Goal: Information Seeking & Learning: Learn about a topic

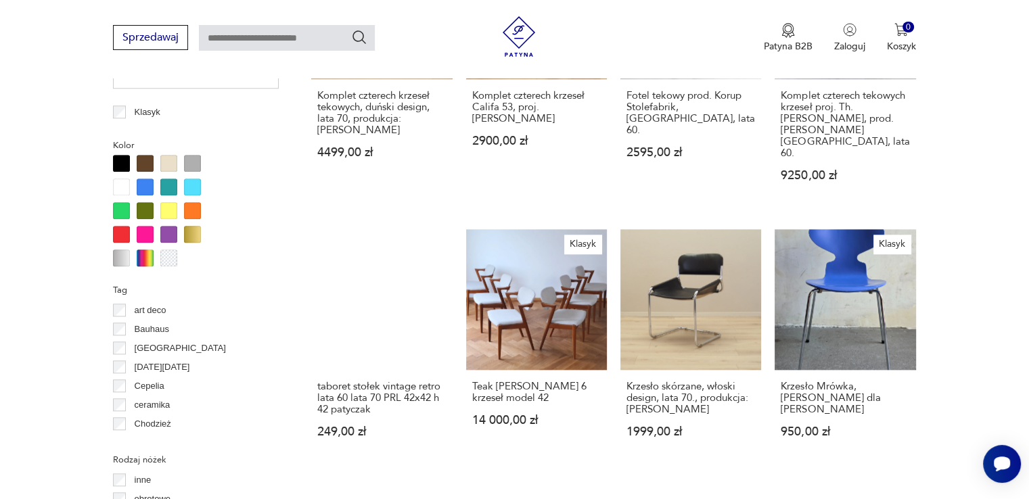
scroll to position [1237, 0]
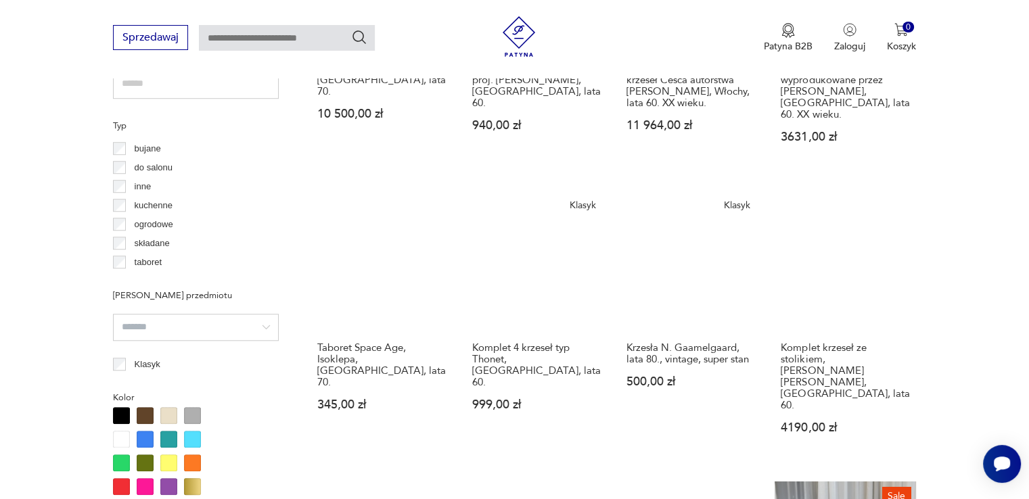
scroll to position [764, 0]
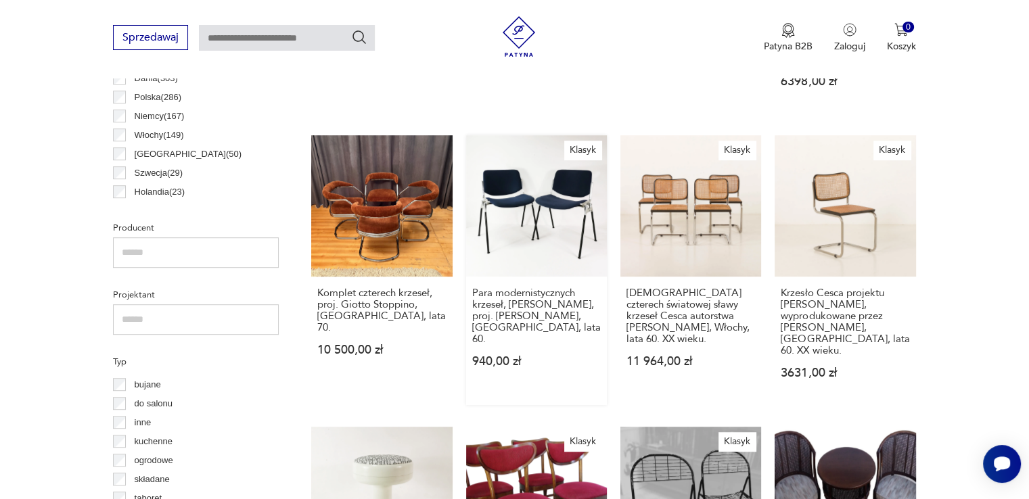
click at [524, 231] on link "Klasyk Para modernistycznych krzeseł, Anonima Castelli, proj. [PERSON_NAME], [G…" at bounding box center [536, 269] width 141 height 269
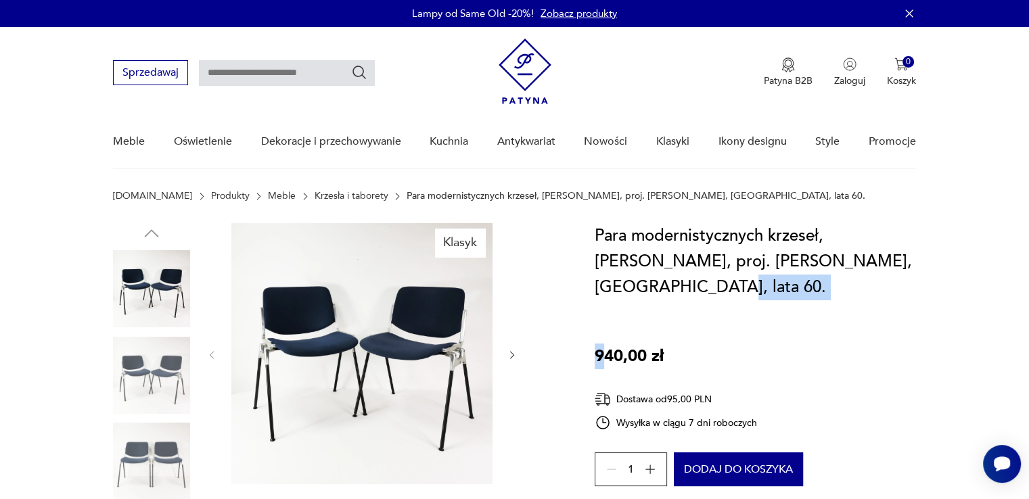
drag, startPoint x: 901, startPoint y: 260, endPoint x: 603, endPoint y: 298, distance: 300.6
click at [603, 298] on div "Para modernistycznych krzeseł, [PERSON_NAME], proj. [PERSON_NAME], [GEOGRAPHIC_…" at bounding box center [755, 419] width 321 height 392
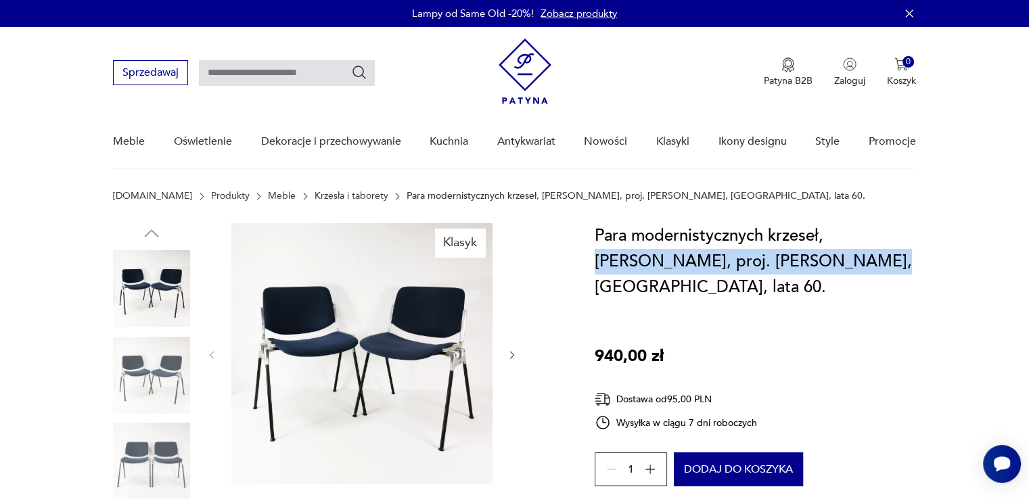
drag, startPoint x: 768, startPoint y: 265, endPoint x: 830, endPoint y: 231, distance: 70.8
click at [830, 231] on h1 "Para modernistycznych krzeseł, [PERSON_NAME], proj. [PERSON_NAME], [GEOGRAPHIC_…" at bounding box center [755, 261] width 321 height 77
click at [331, 198] on link "Krzesła i taborety" at bounding box center [352, 196] width 74 height 11
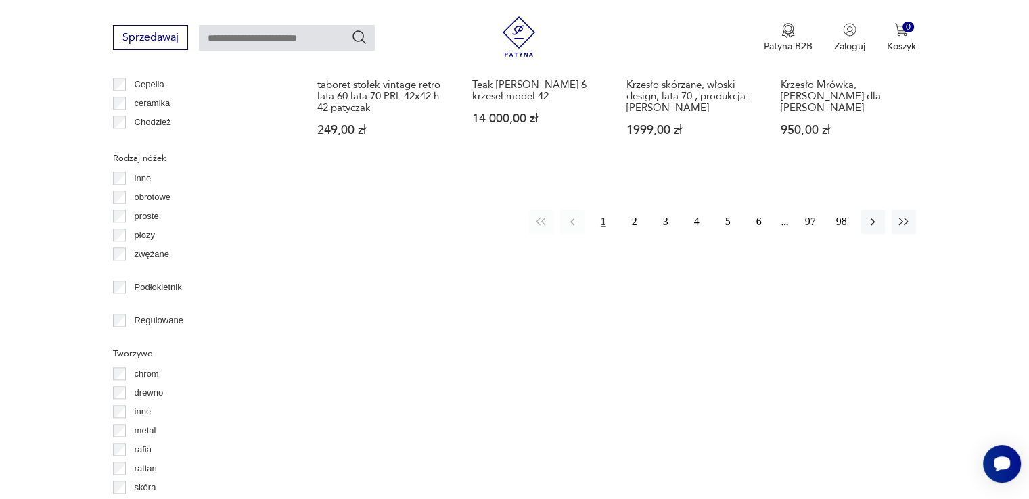
scroll to position [1352, 0]
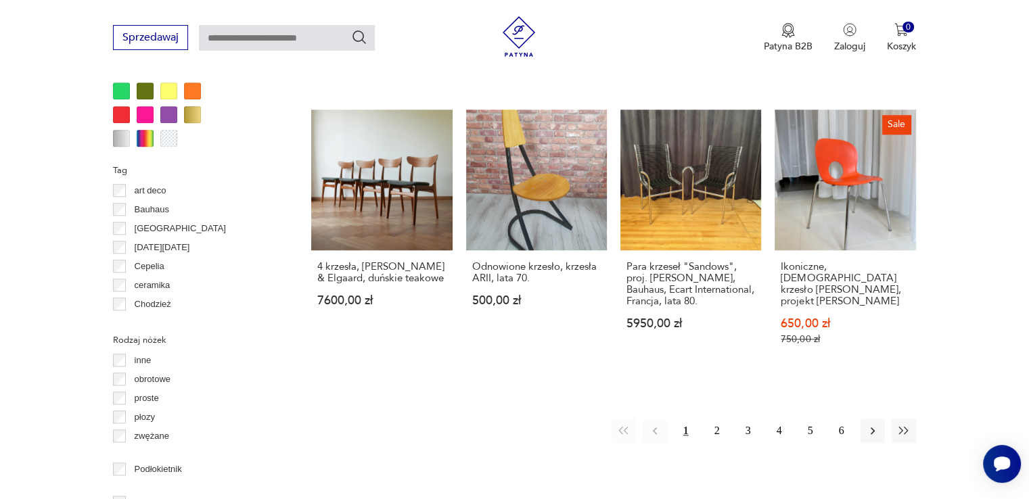
scroll to position [1373, 0]
click at [718, 418] on button "2" at bounding box center [717, 430] width 24 height 24
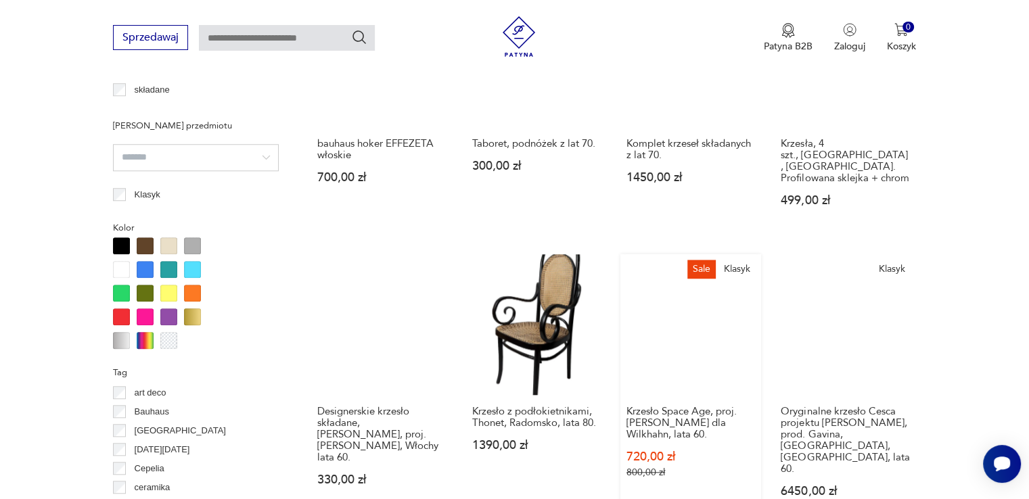
scroll to position [1373, 0]
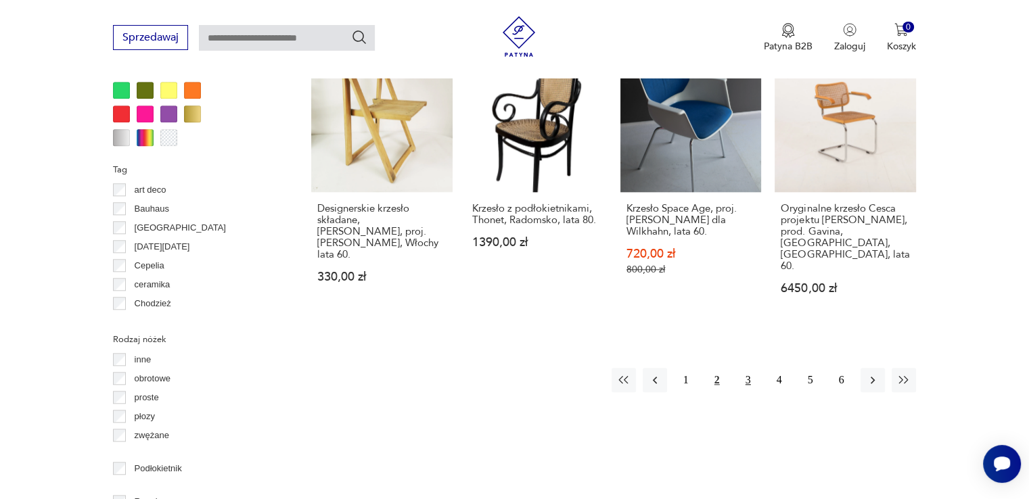
click at [745, 368] on button "3" at bounding box center [748, 380] width 24 height 24
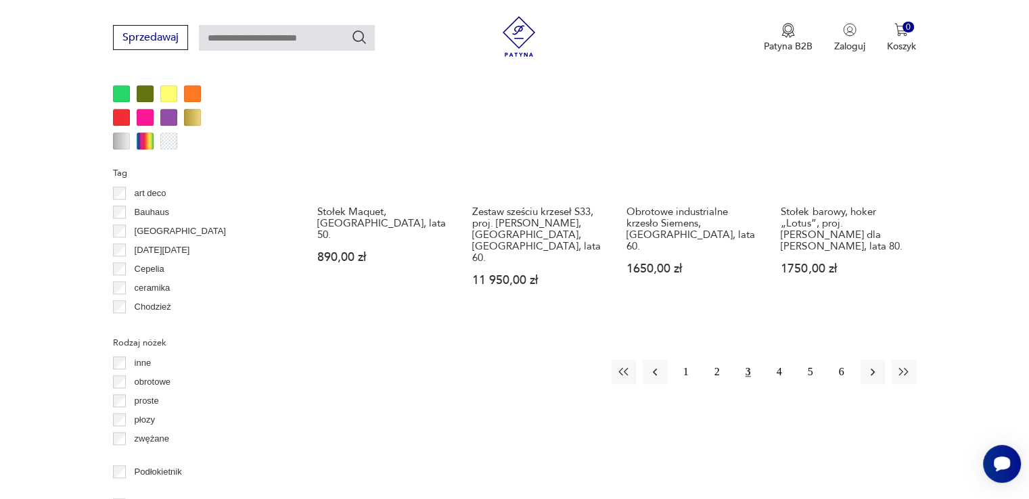
scroll to position [1373, 0]
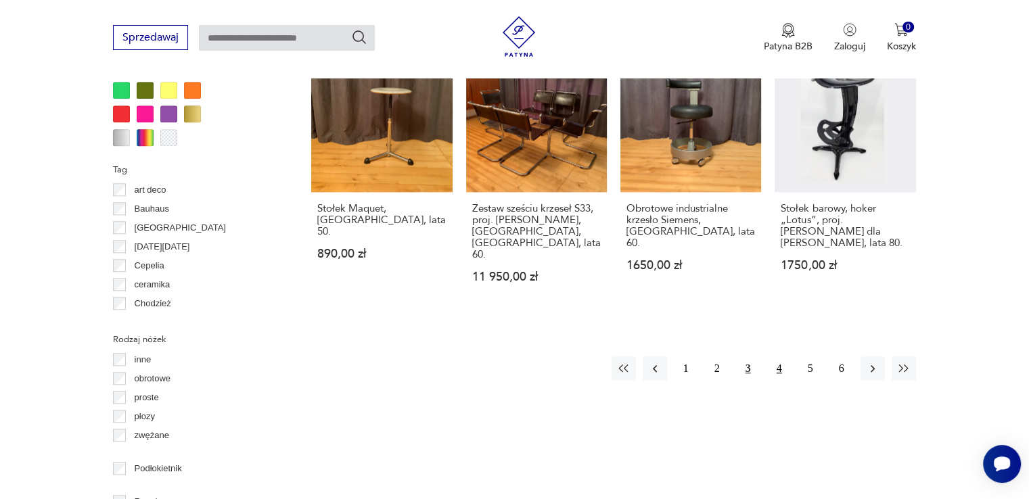
click at [785, 357] on button "4" at bounding box center [779, 369] width 24 height 24
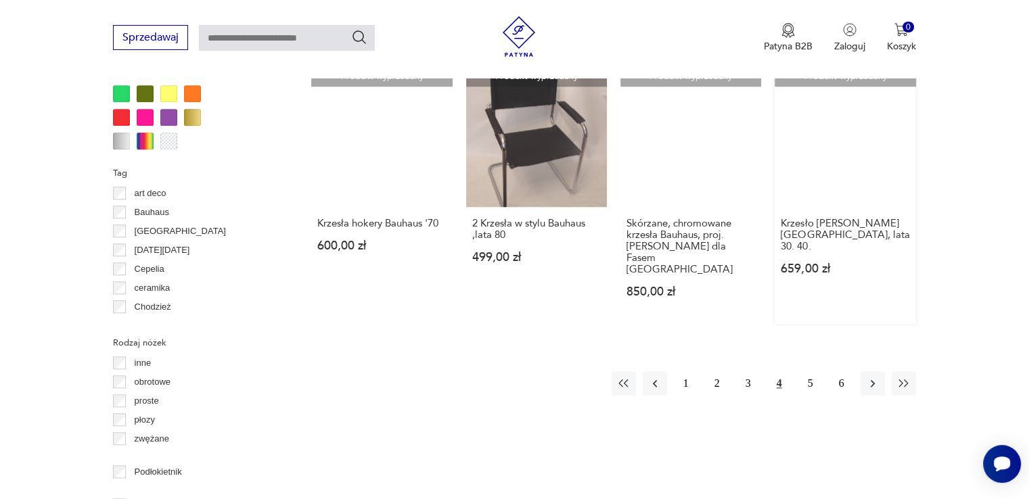
scroll to position [1373, 0]
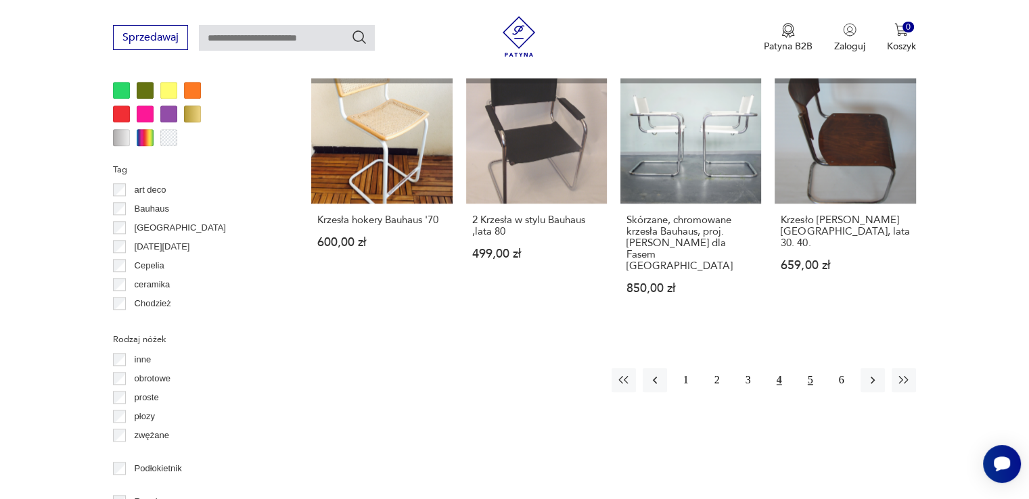
click at [810, 368] on button "5" at bounding box center [810, 380] width 24 height 24
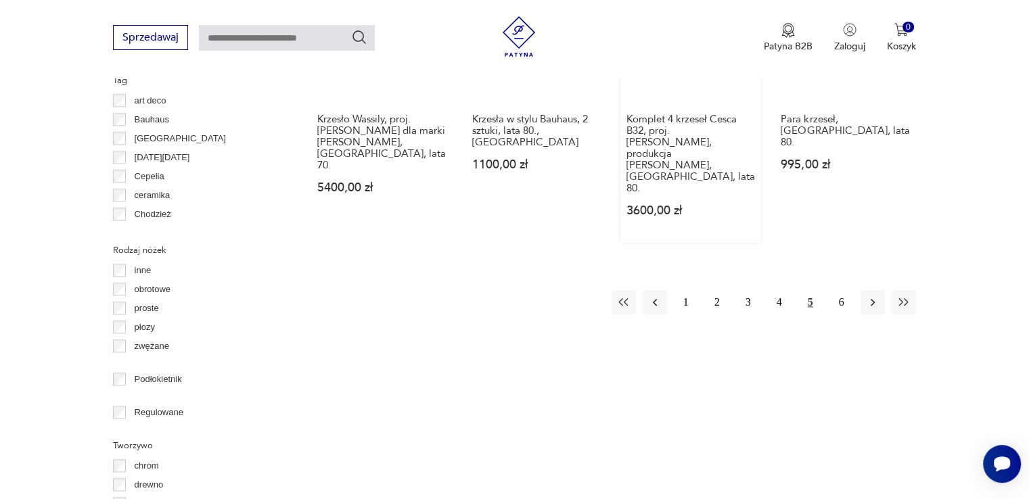
scroll to position [1373, 0]
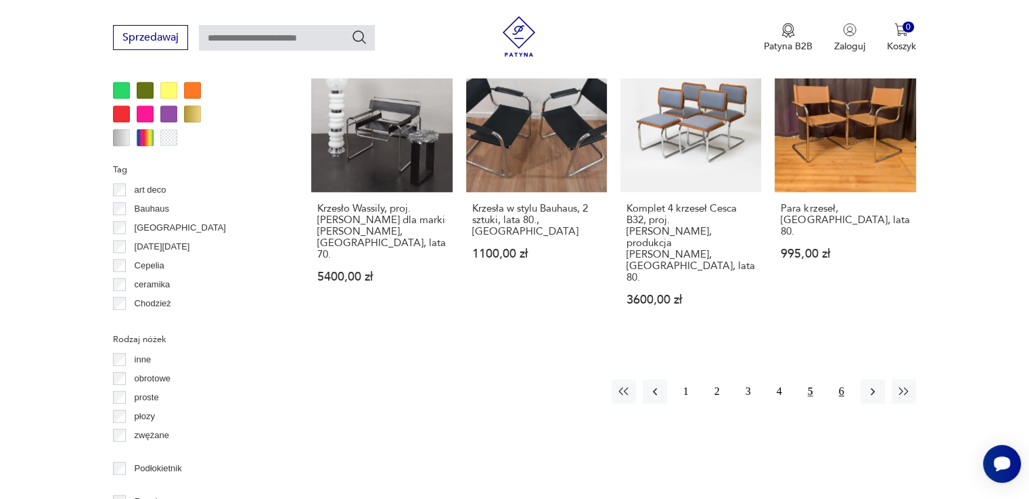
click at [847, 380] on button "6" at bounding box center [841, 392] width 24 height 24
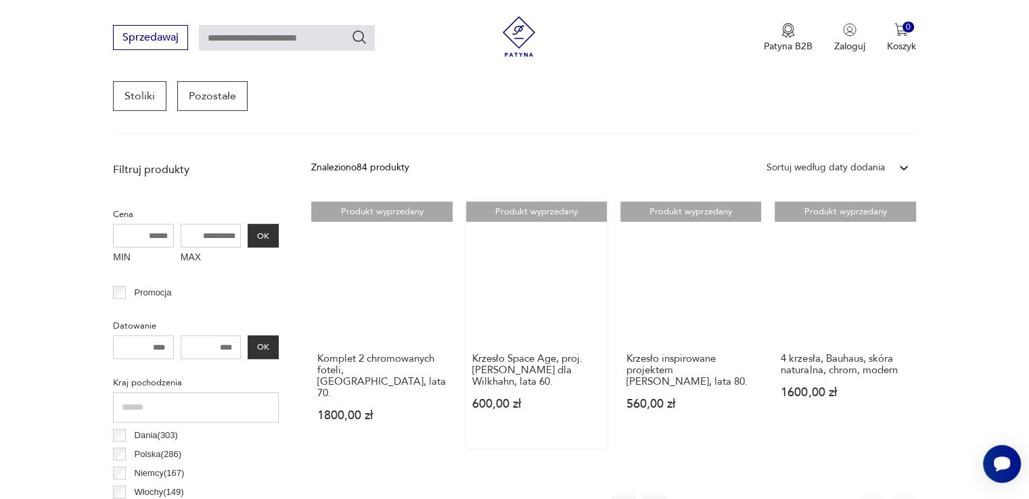
scroll to position [359, 0]
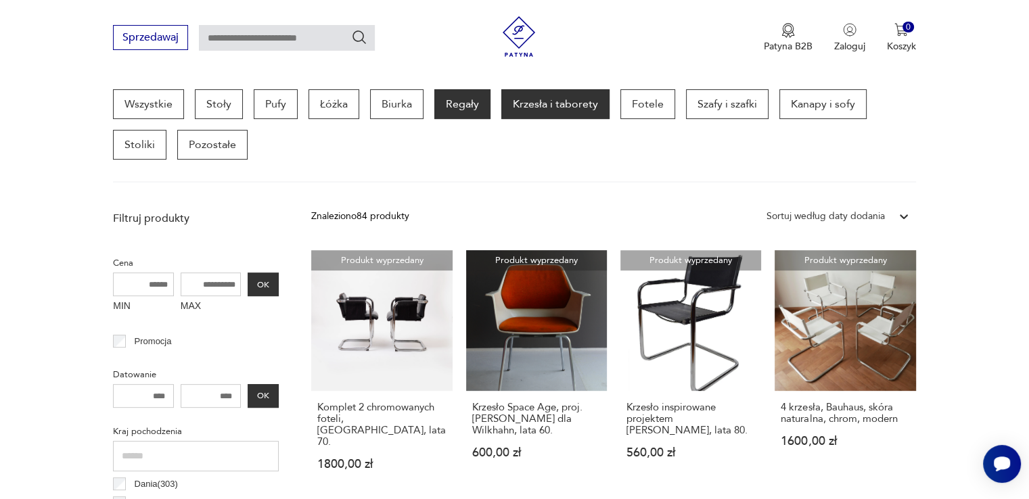
click at [459, 101] on p "Regały" at bounding box center [462, 104] width 56 height 30
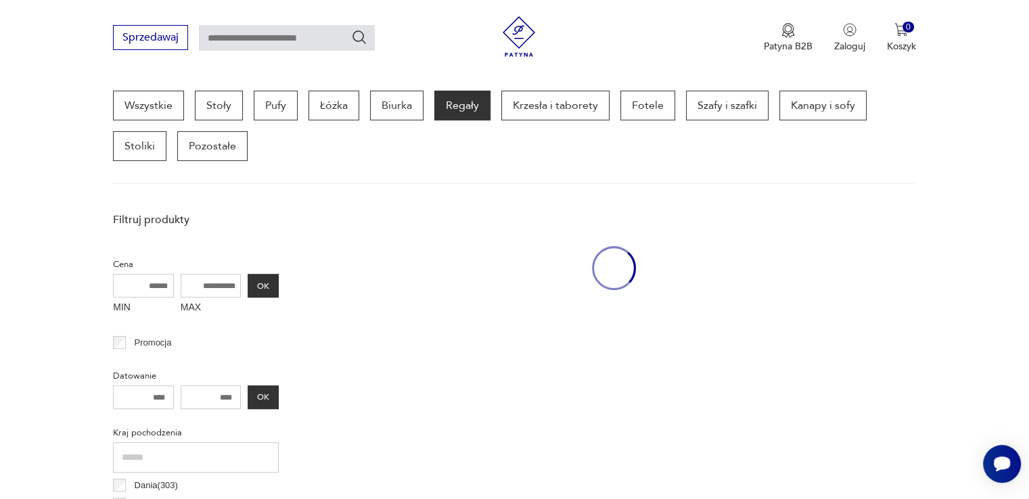
scroll to position [359, 0]
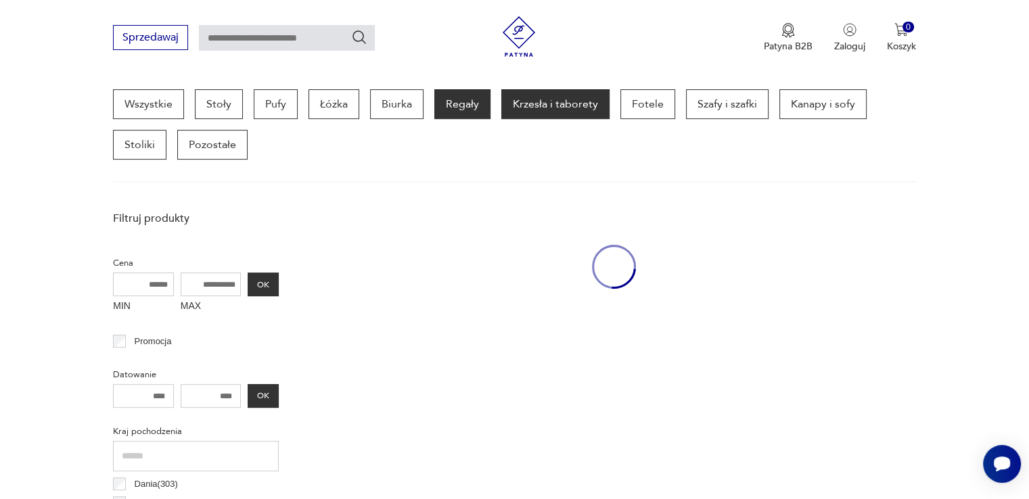
click at [549, 108] on p "Krzesła i taborety" at bounding box center [555, 104] width 108 height 30
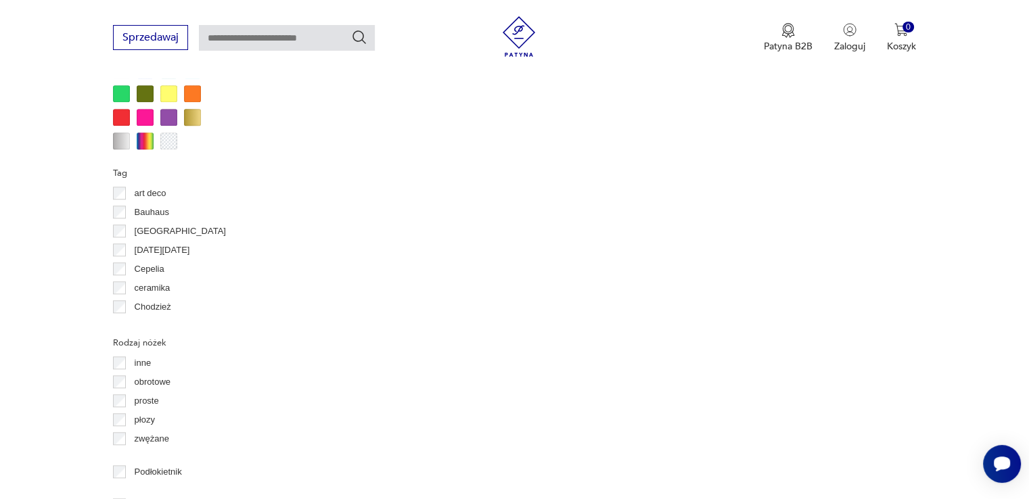
scroll to position [1373, 0]
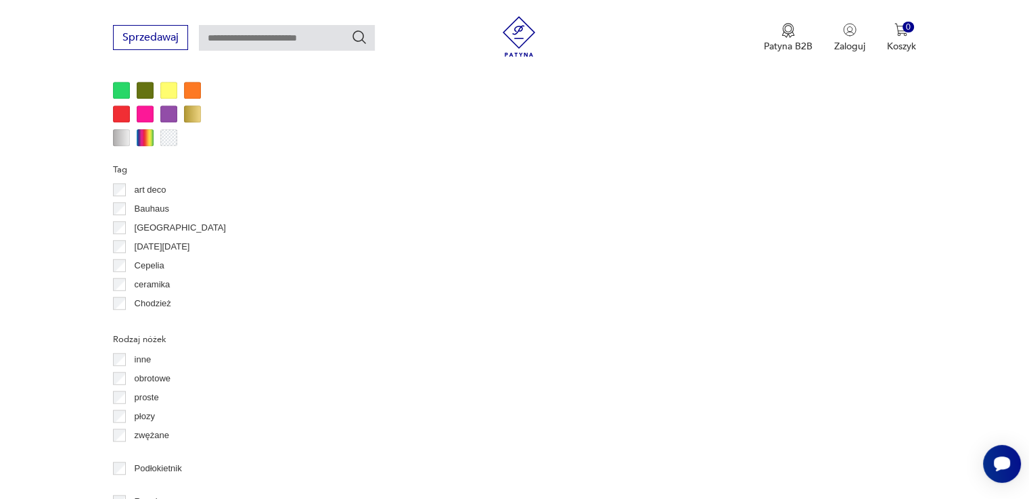
click at [122, 208] on div "Tag art deco Bauhaus [GEOGRAPHIC_DATA] [DATE][DATE] Cepelia ceramika Chodzież Ć…" at bounding box center [196, 238] width 166 height 156
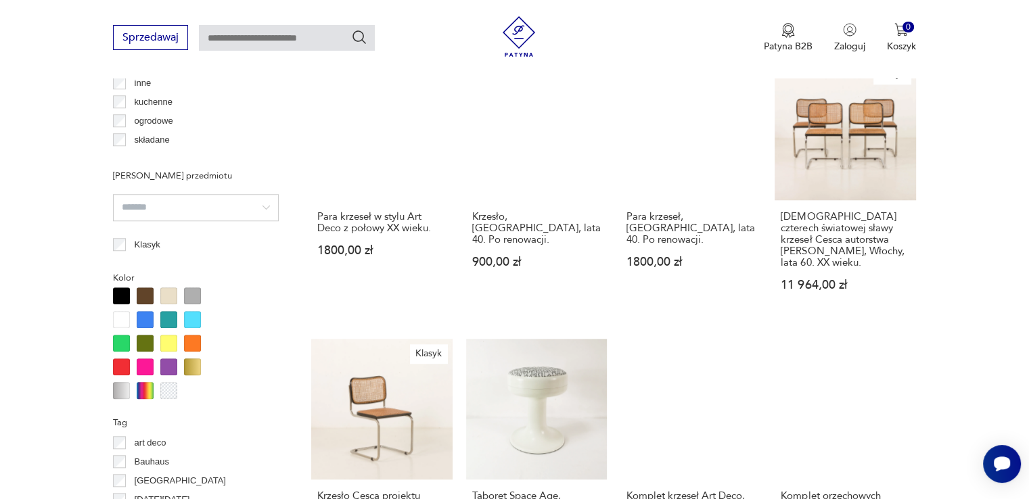
scroll to position [1170, 0]
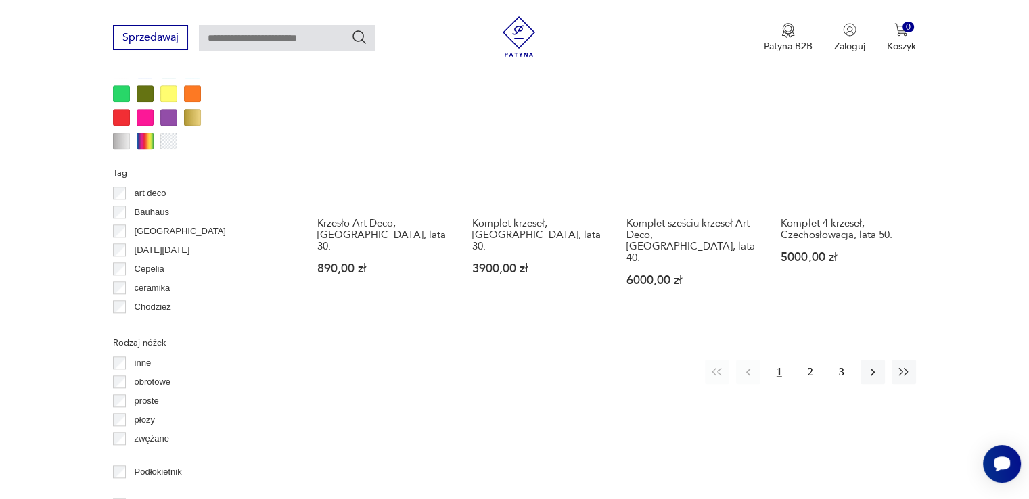
scroll to position [1373, 0]
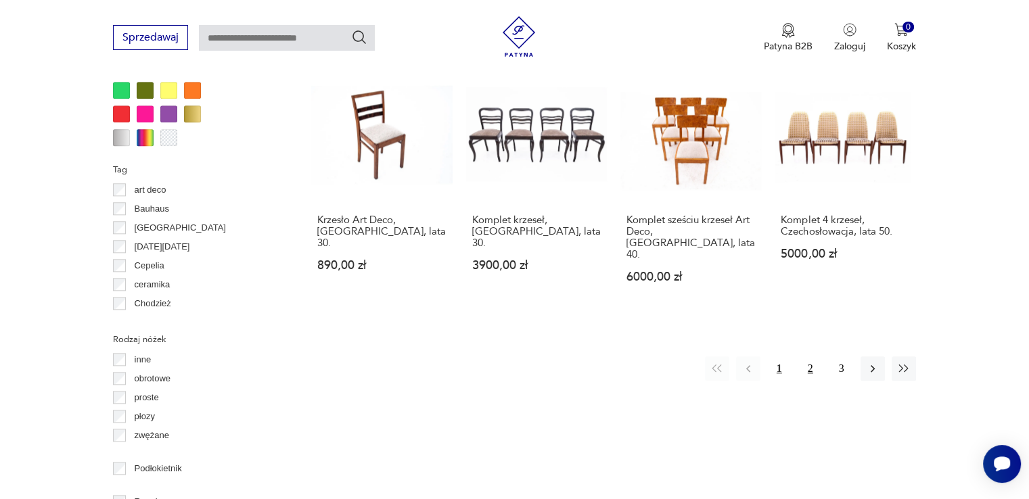
click at [808, 357] on button "2" at bounding box center [810, 369] width 24 height 24
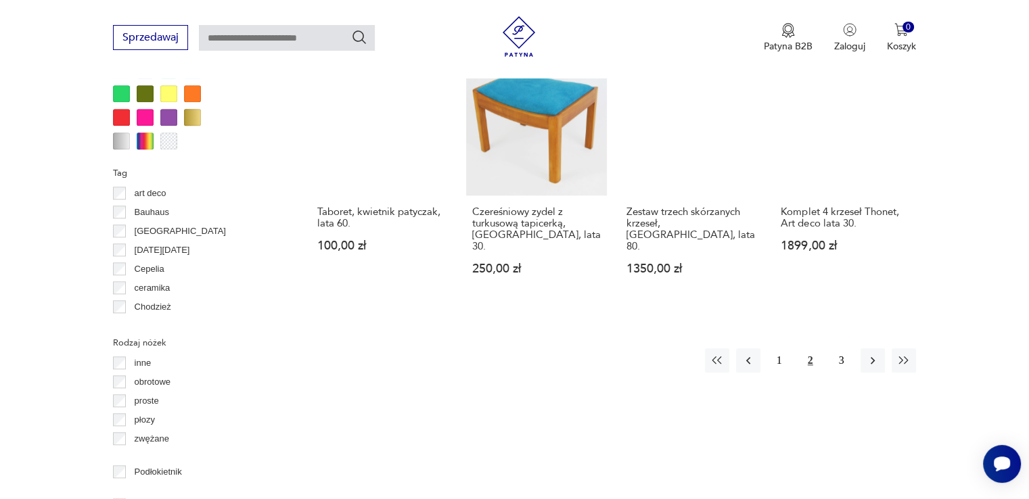
scroll to position [1373, 0]
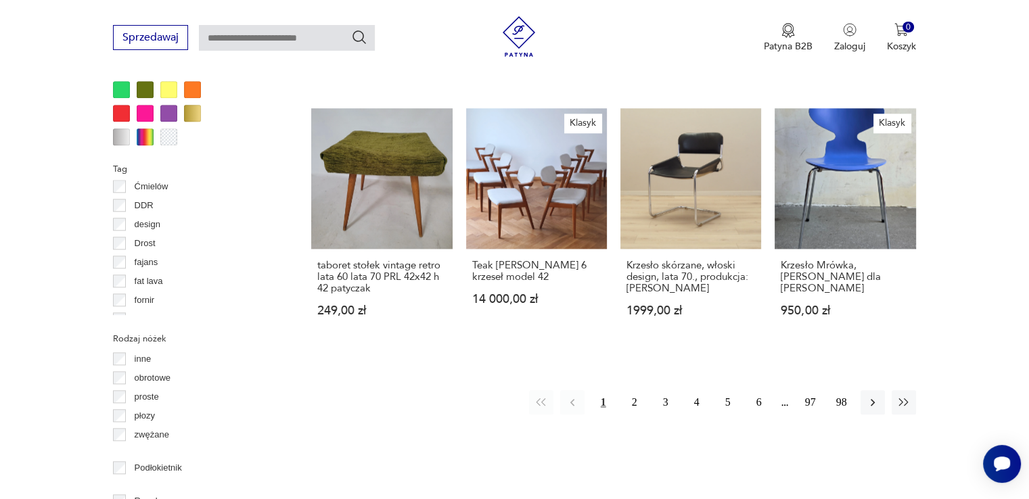
scroll to position [162, 0]
click at [268, 307] on div "[DEMOGRAPHIC_DATA]" at bounding box center [196, 311] width 166 height 19
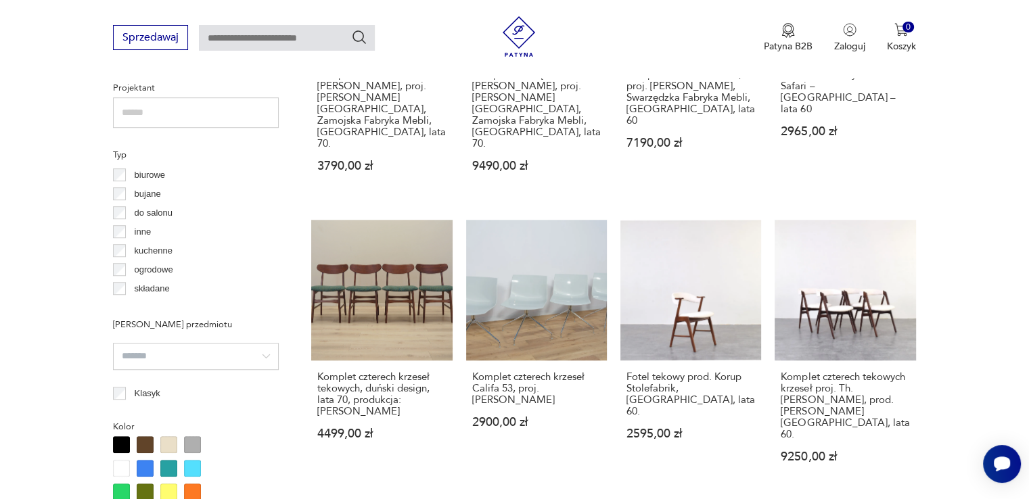
scroll to position [968, 0]
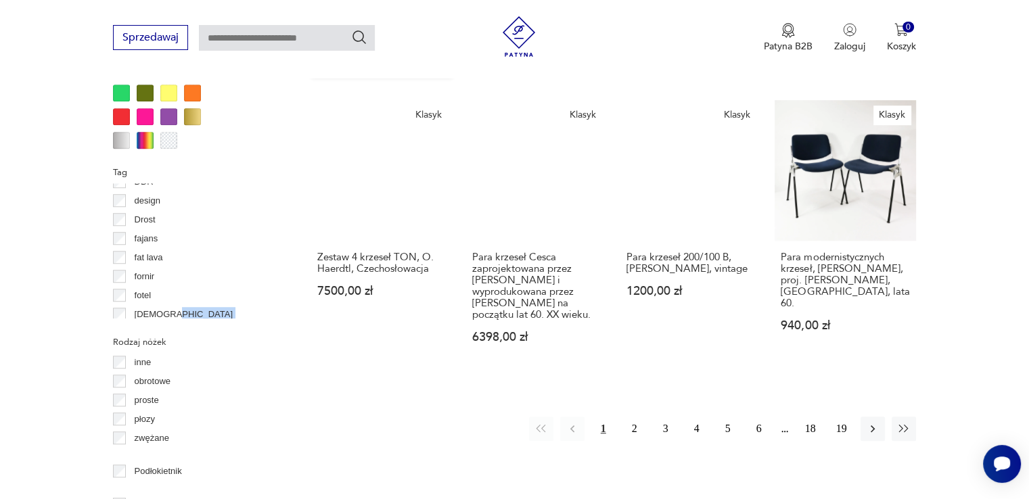
scroll to position [1065, 0]
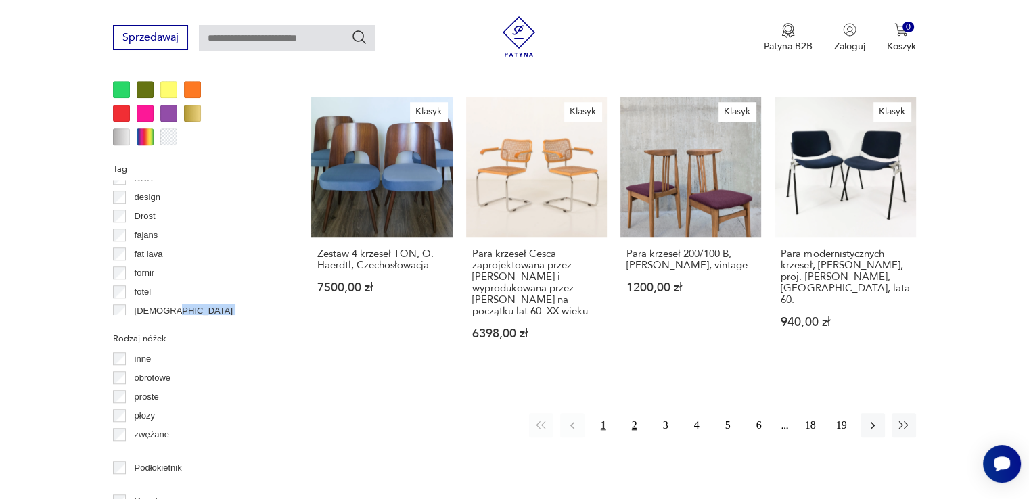
click at [626, 413] on button "2" at bounding box center [634, 425] width 24 height 24
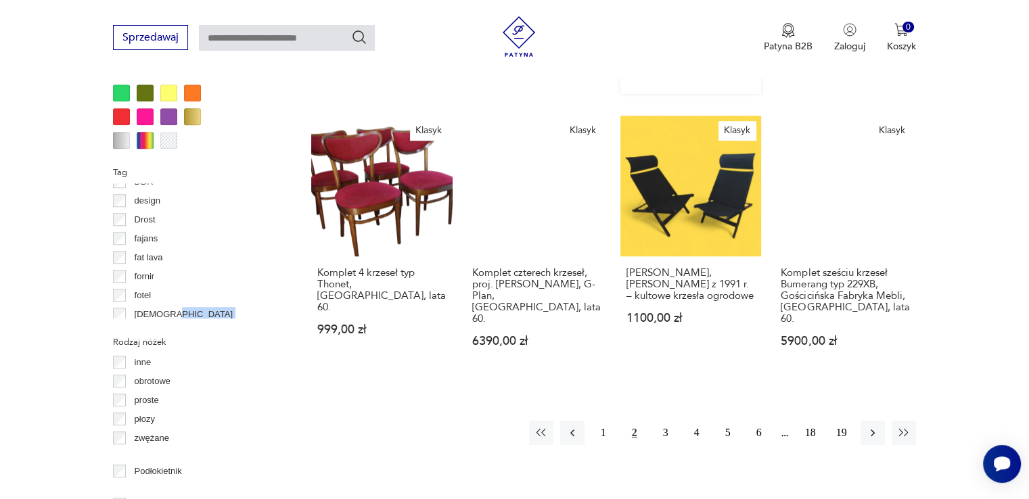
scroll to position [1065, 0]
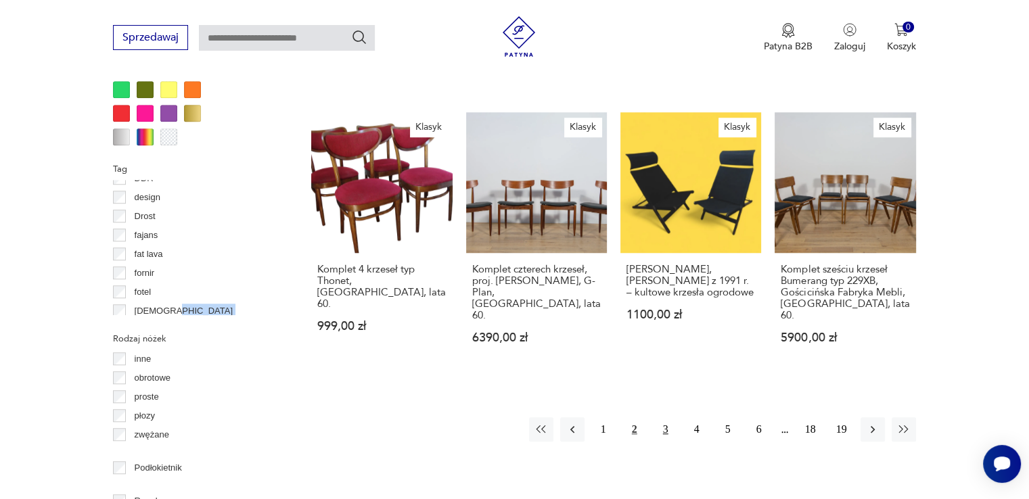
click at [664, 417] on button "3" at bounding box center [665, 429] width 24 height 24
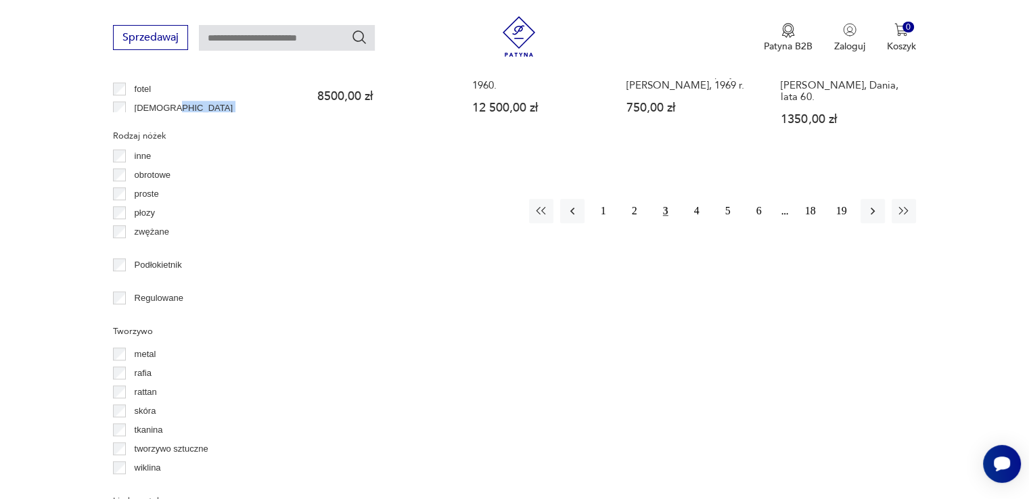
scroll to position [1065, 0]
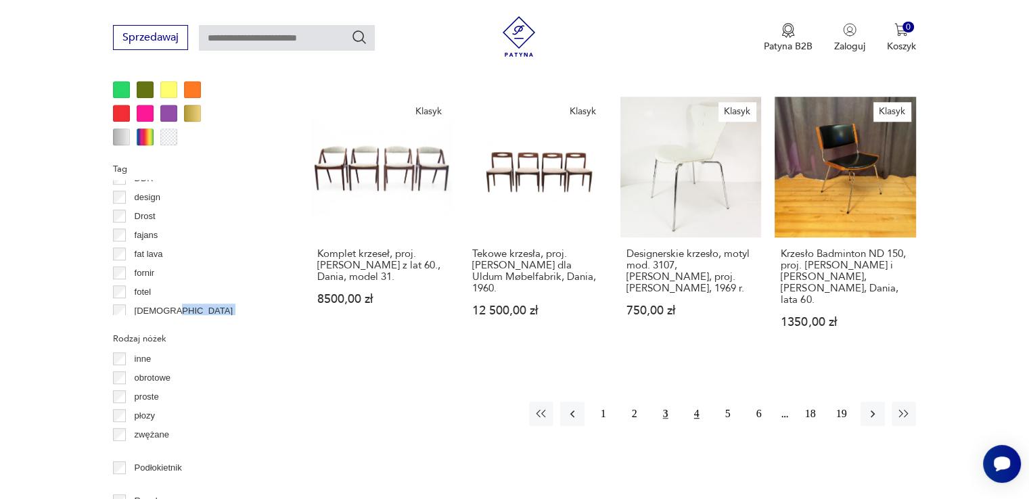
click at [693, 402] on button "4" at bounding box center [697, 414] width 24 height 24
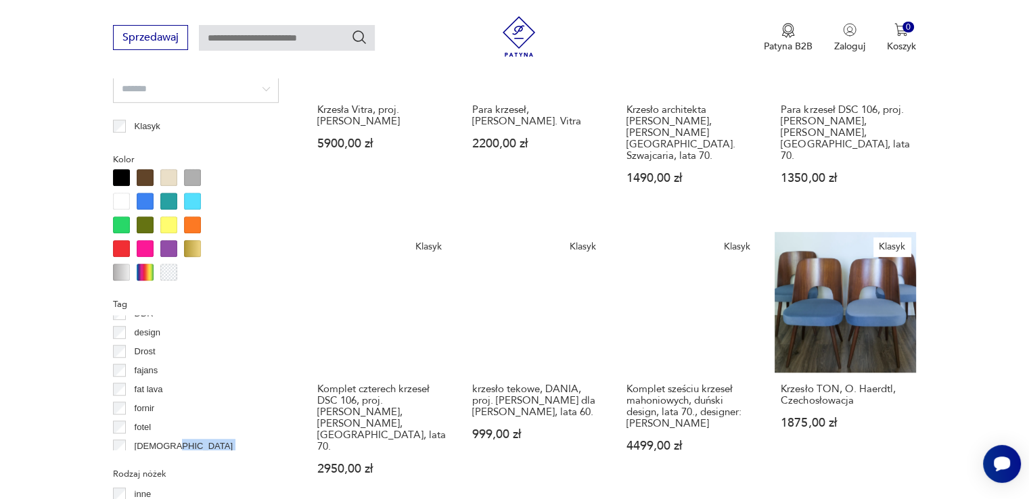
scroll to position [1065, 0]
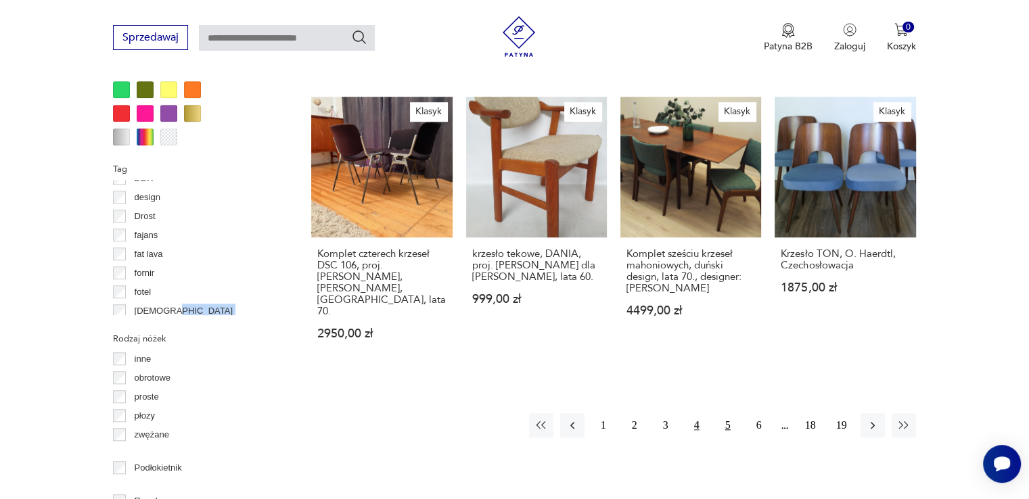
click at [729, 413] on button "5" at bounding box center [728, 425] width 24 height 24
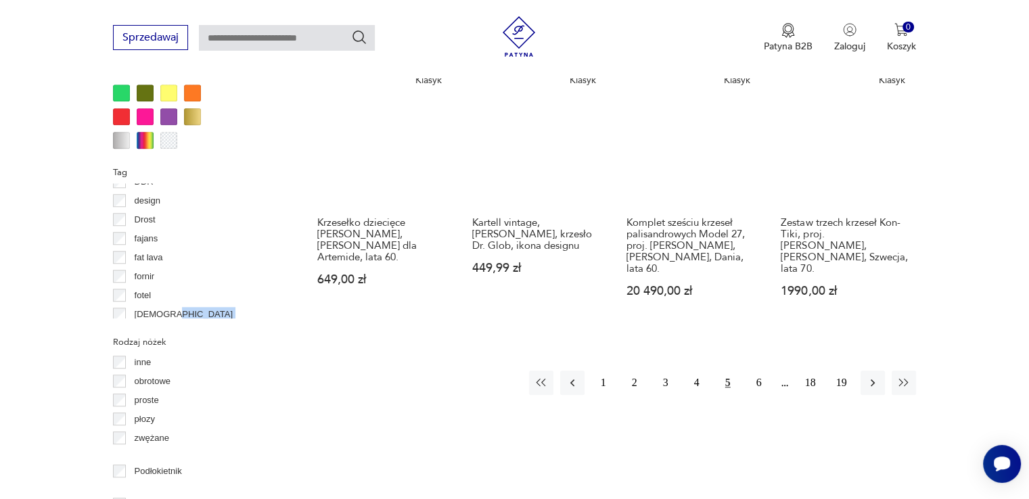
scroll to position [1065, 0]
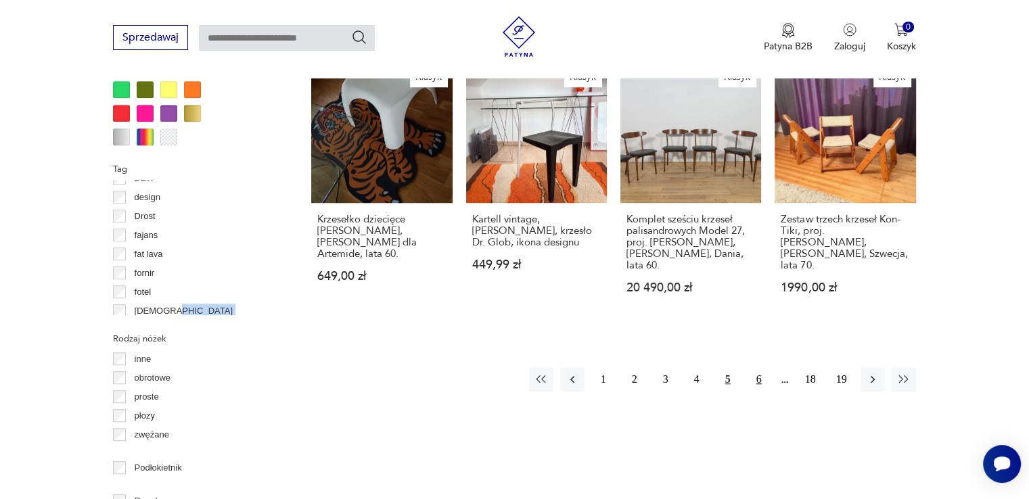
click at [755, 371] on button "6" at bounding box center [759, 379] width 24 height 24
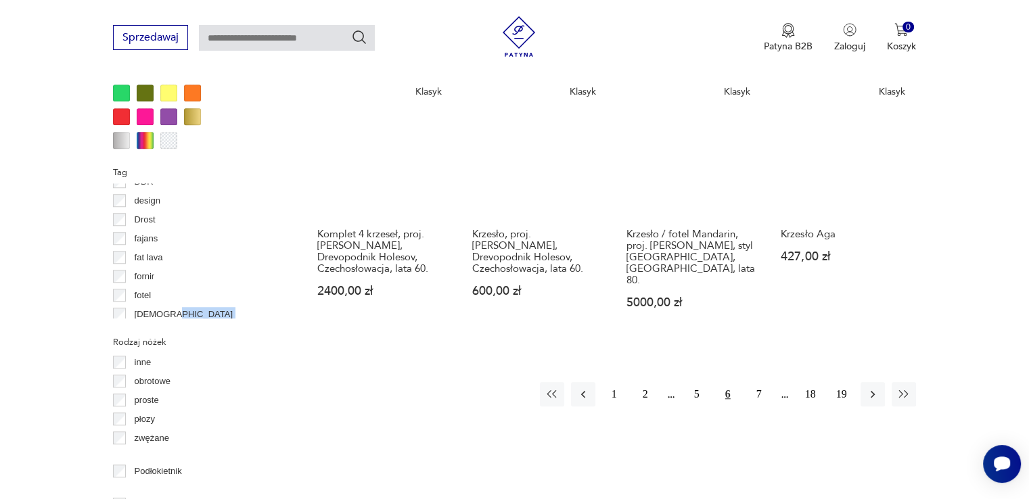
scroll to position [1065, 0]
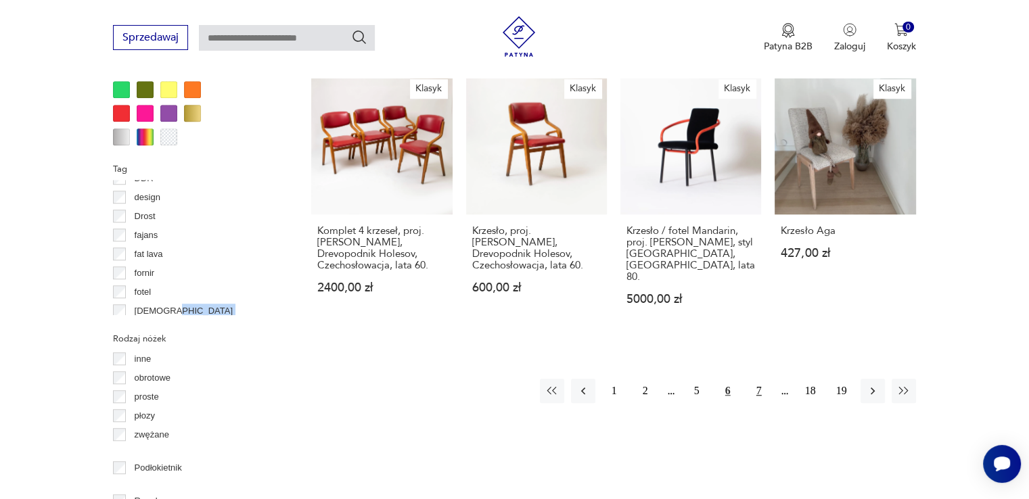
click at [759, 379] on button "7" at bounding box center [759, 391] width 24 height 24
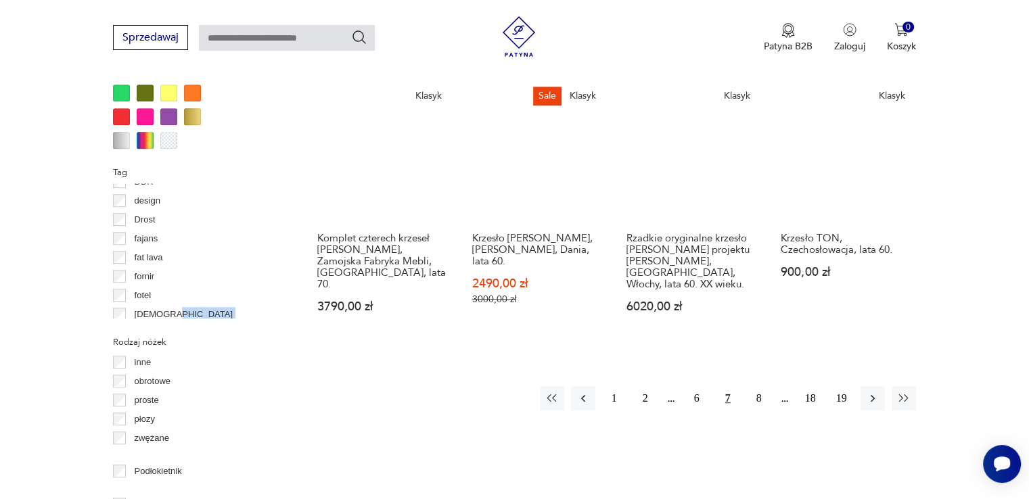
scroll to position [1065, 0]
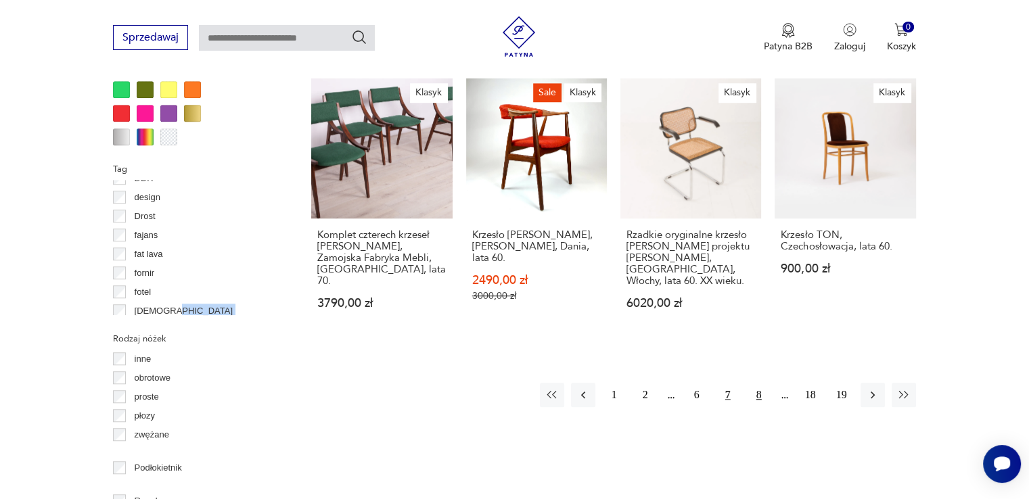
click at [756, 383] on button "8" at bounding box center [759, 395] width 24 height 24
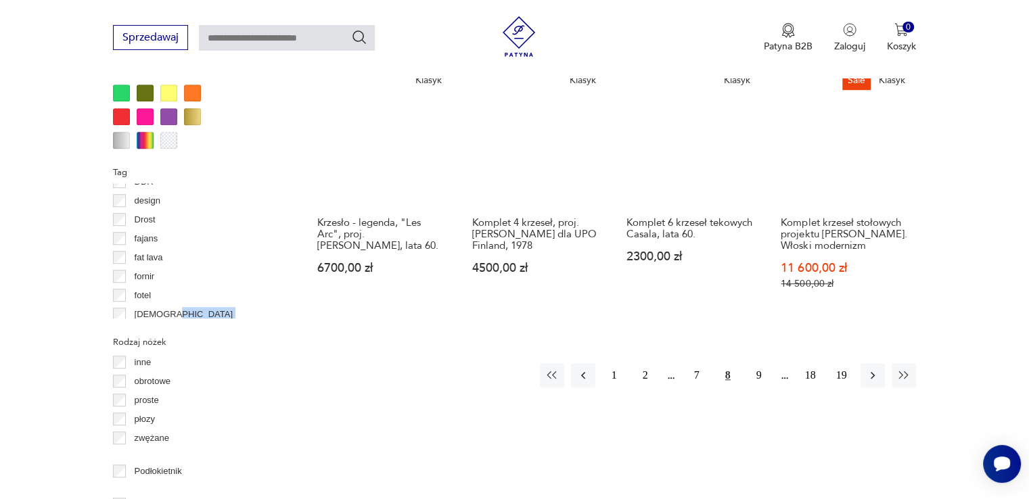
scroll to position [1065, 0]
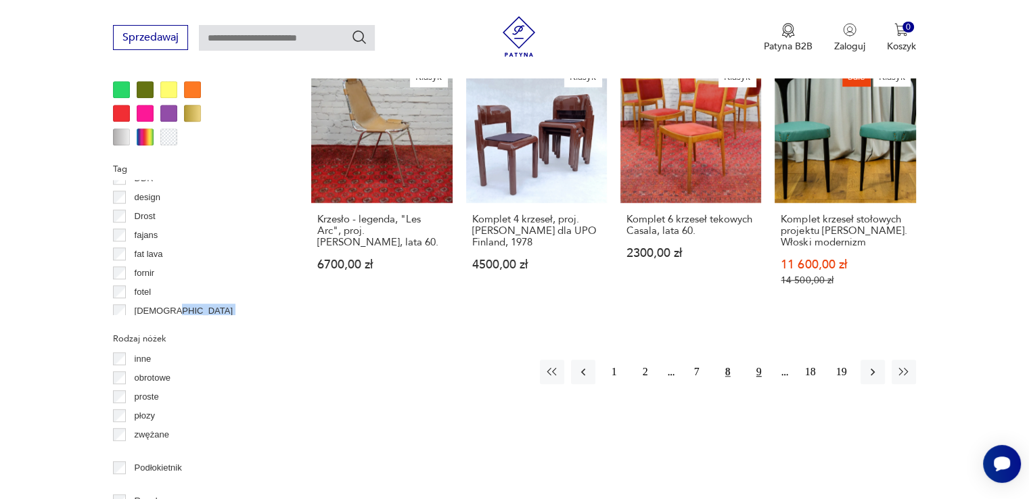
click at [761, 360] on button "9" at bounding box center [759, 372] width 24 height 24
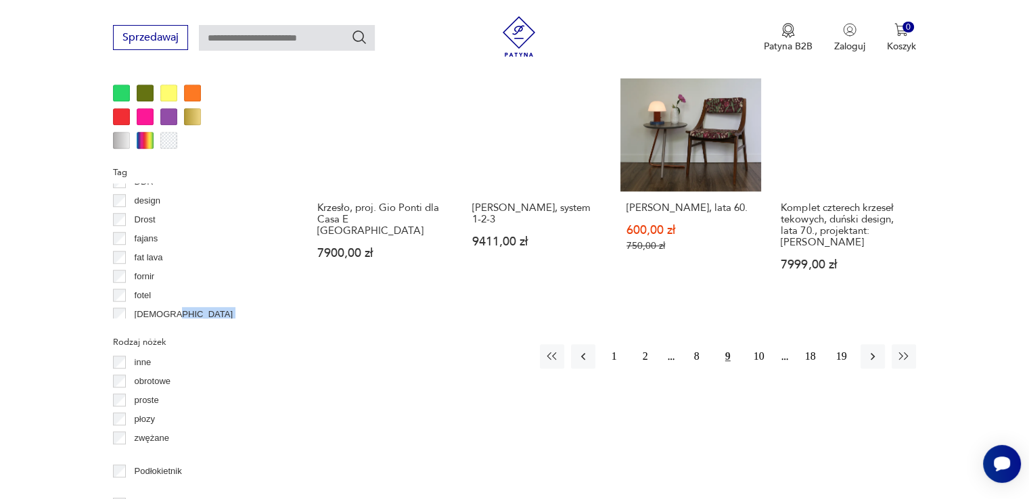
scroll to position [1065, 0]
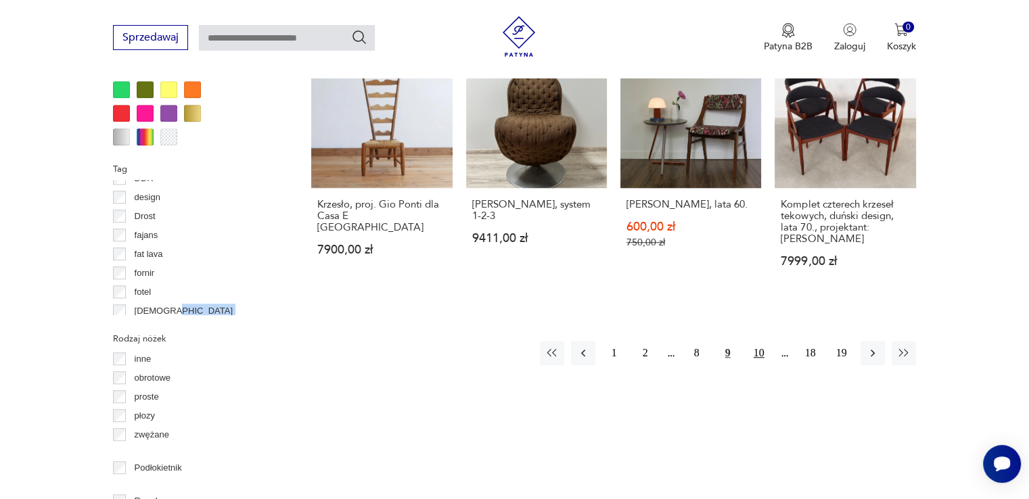
click at [760, 345] on button "10" at bounding box center [759, 353] width 24 height 24
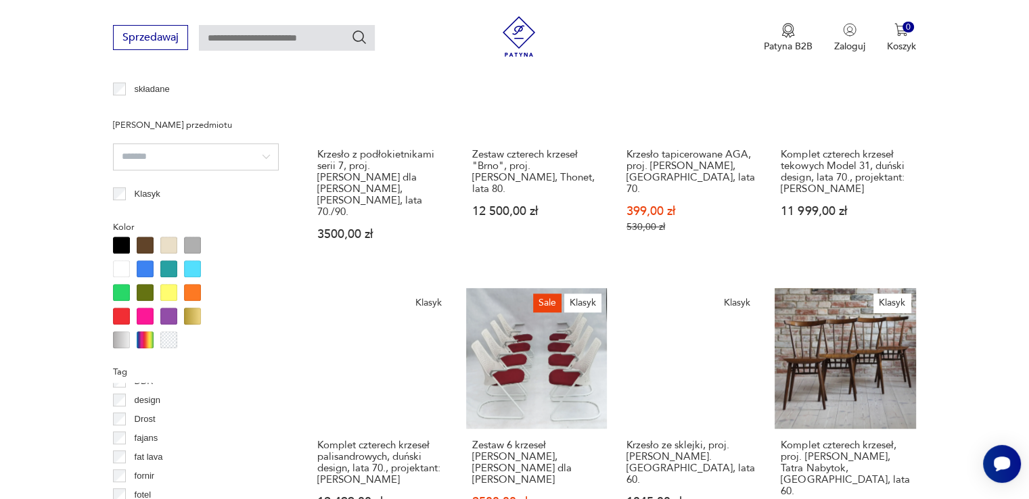
scroll to position [1065, 0]
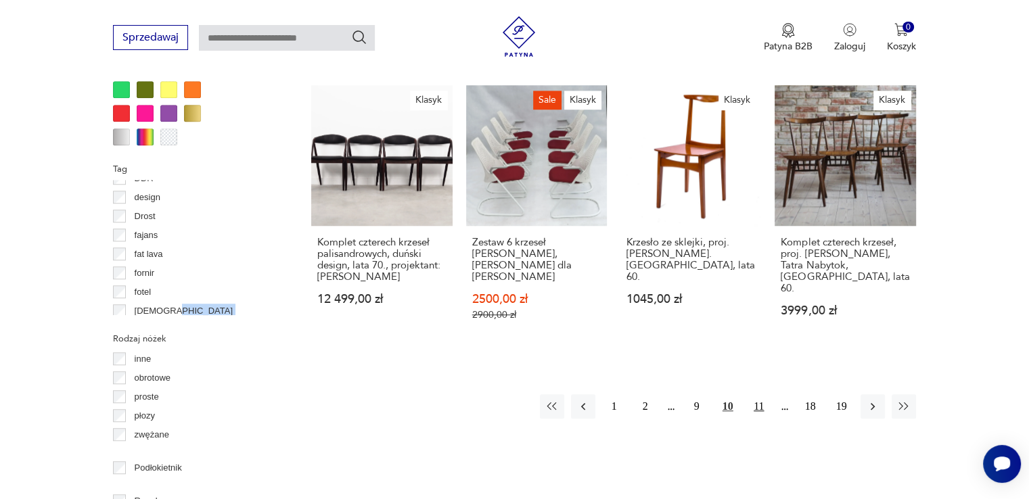
click at [759, 394] on button "11" at bounding box center [759, 406] width 24 height 24
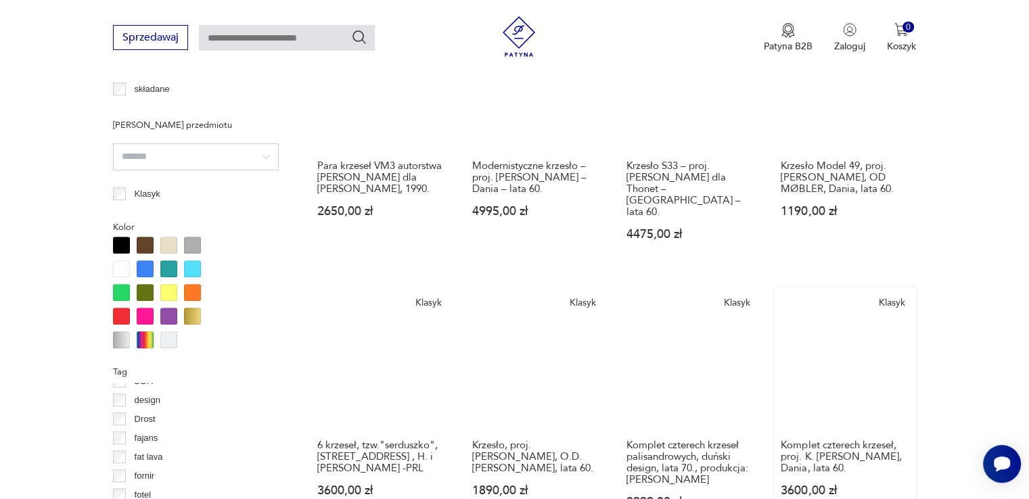
scroll to position [1065, 0]
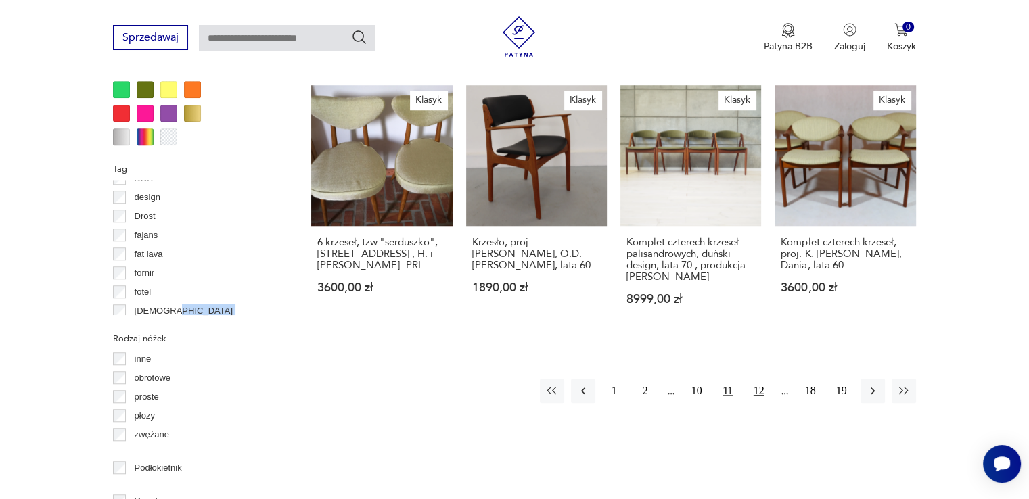
click at [760, 379] on button "12" at bounding box center [759, 391] width 24 height 24
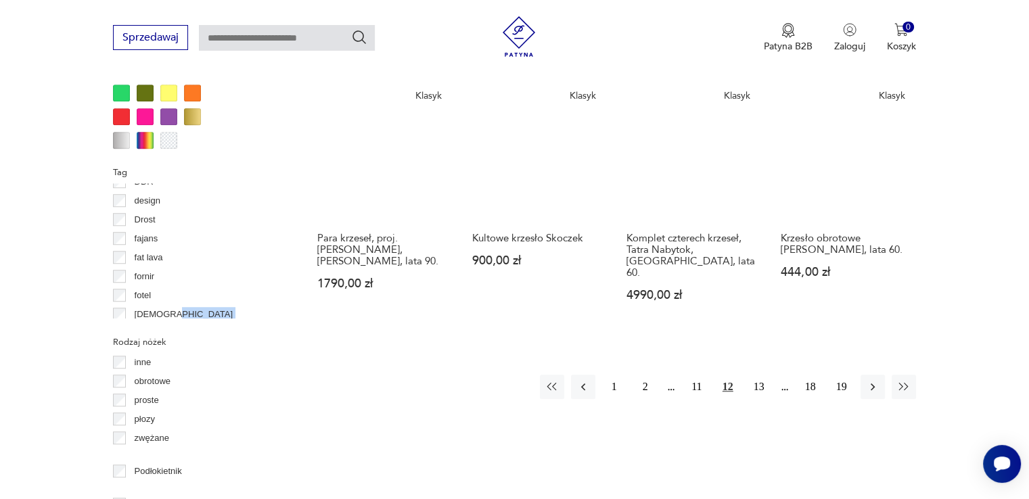
scroll to position [1065, 0]
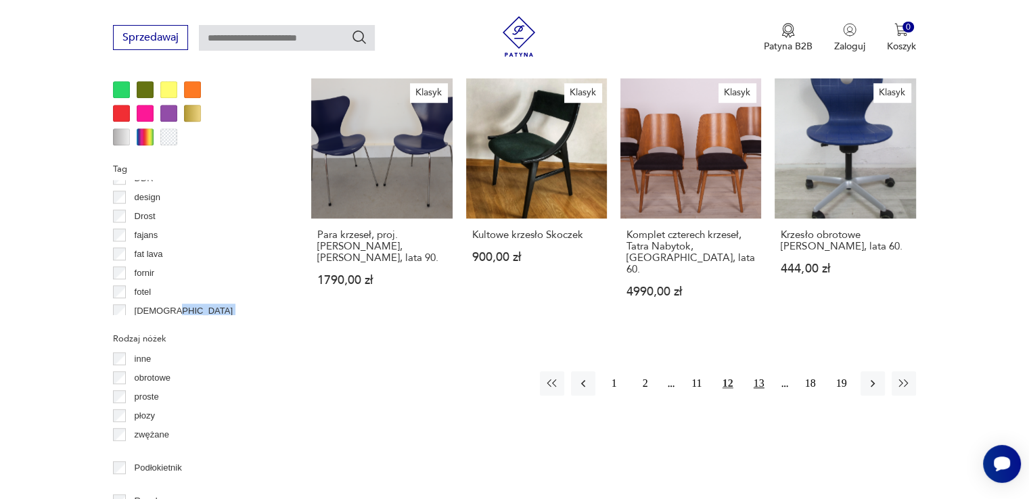
click at [762, 371] on button "13" at bounding box center [759, 383] width 24 height 24
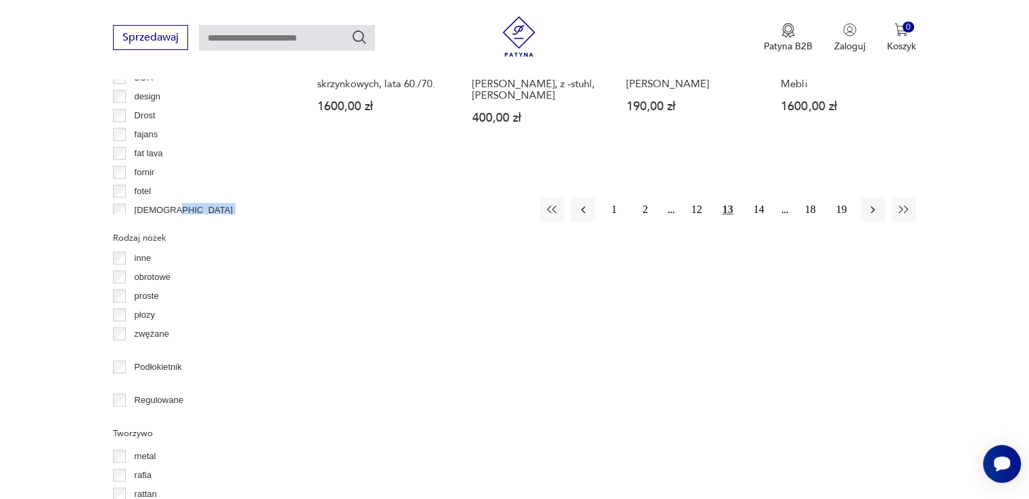
scroll to position [1268, 0]
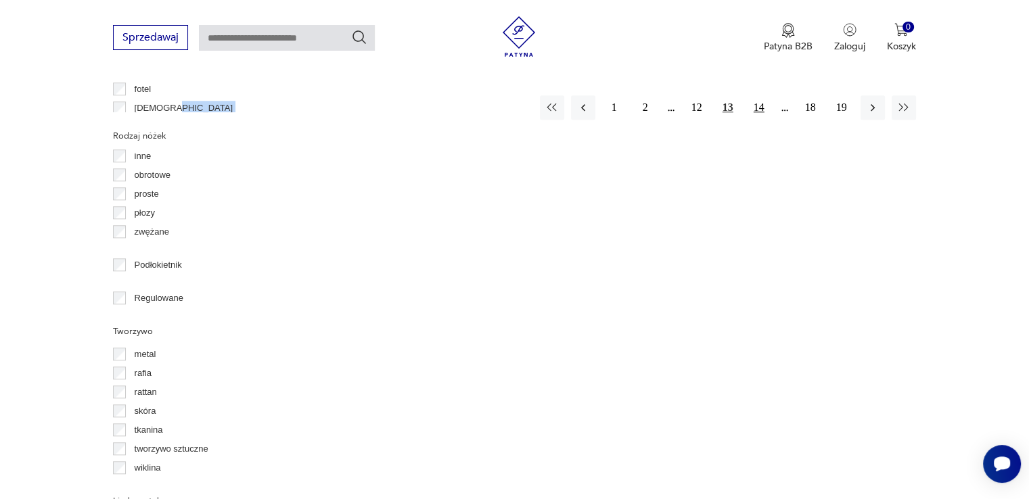
click at [758, 95] on button "14" at bounding box center [759, 107] width 24 height 24
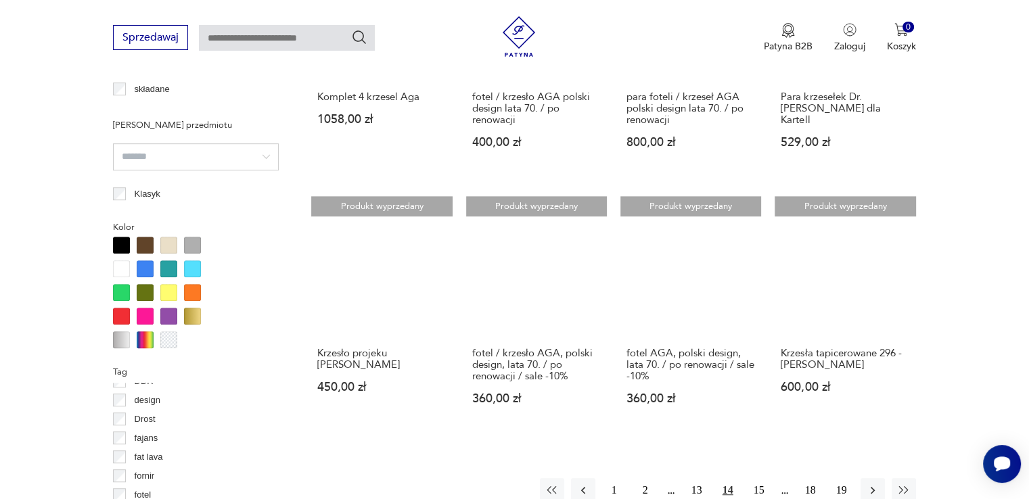
scroll to position [1065, 0]
